Goal: Transaction & Acquisition: Purchase product/service

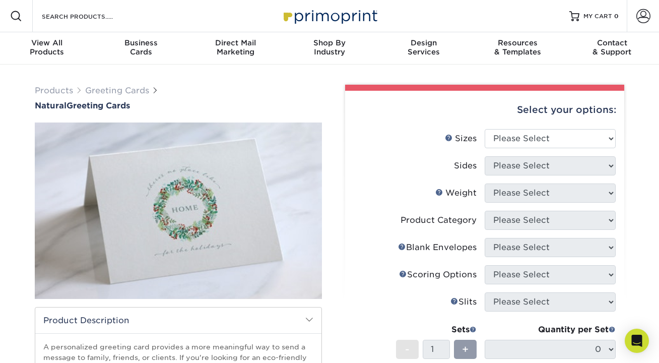
click at [138, 17] on div "Resources Menu Search Products Account SIGN IN CREATE AN ACCOUNT forgot passwor…" at bounding box center [329, 16] width 659 height 32
click at [89, 17] on input "Search Products" at bounding box center [90, 16] width 98 height 12
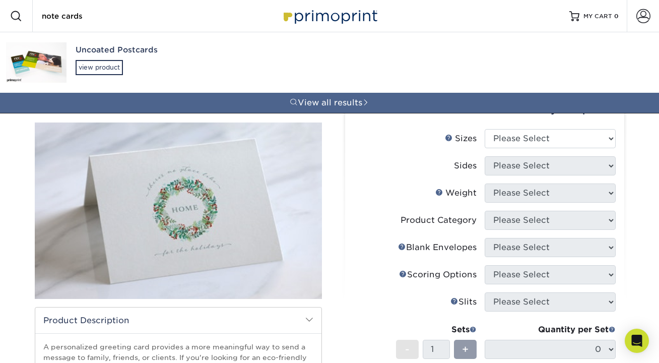
type input "note cards"
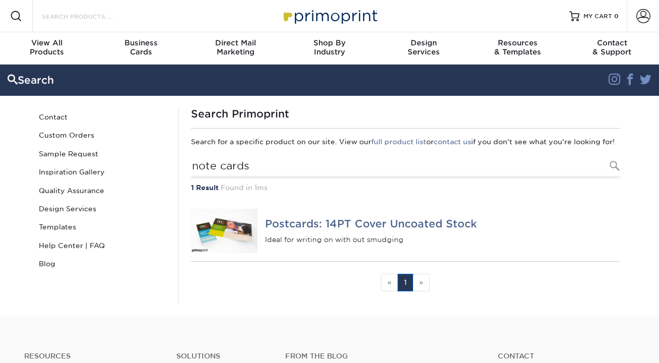
click at [111, 22] on input "Search Products" at bounding box center [90, 16] width 98 height 12
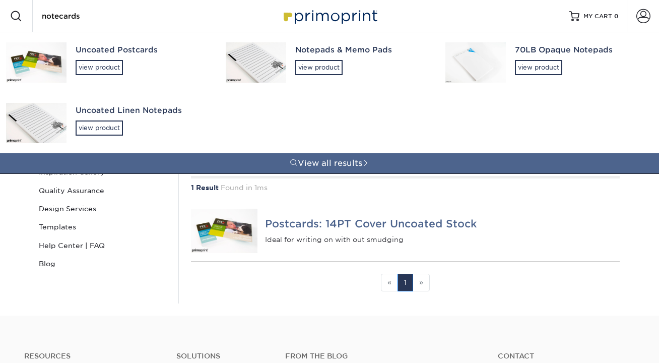
type input "notecards"
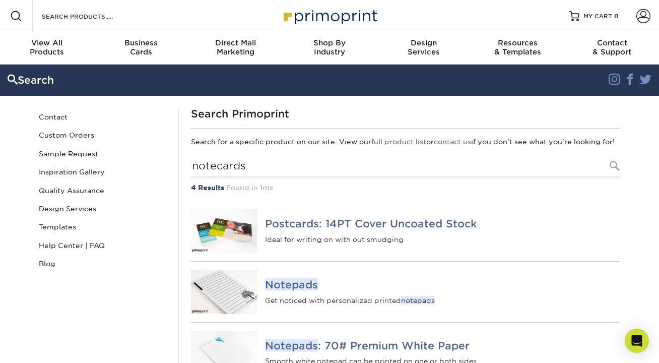
click at [191, 19] on div "Resources Menu Search Products Account SIGN IN CREATE AN ACCOUNT forgot passwor…" at bounding box center [329, 16] width 659 height 32
click at [62, 15] on input "Search Products" at bounding box center [90, 16] width 98 height 12
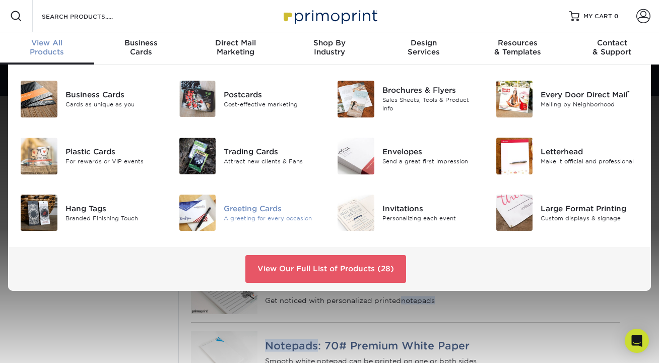
click at [242, 213] on div "Greeting Cards" at bounding box center [273, 208] width 98 height 11
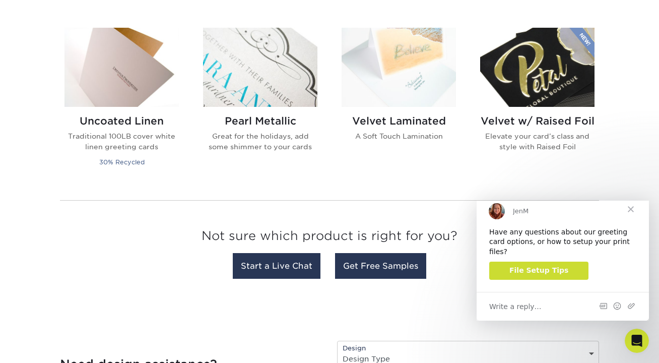
scroll to position [785, 0]
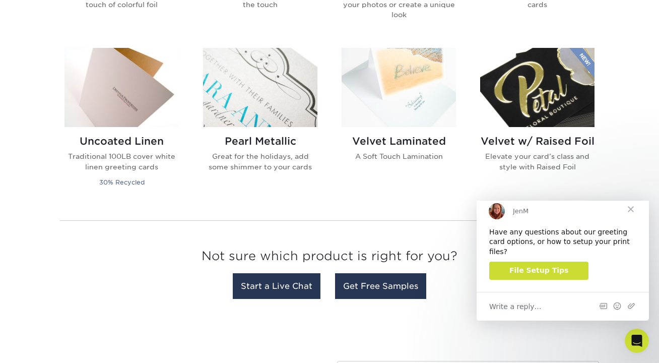
click at [628, 218] on span "Close" at bounding box center [630, 209] width 36 height 36
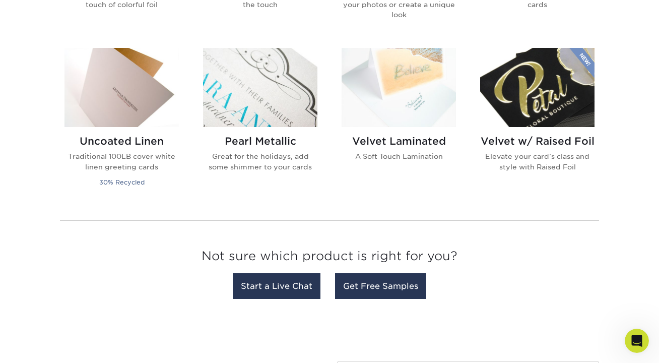
scroll to position [0, 0]
